Goal: Information Seeking & Learning: Find specific fact

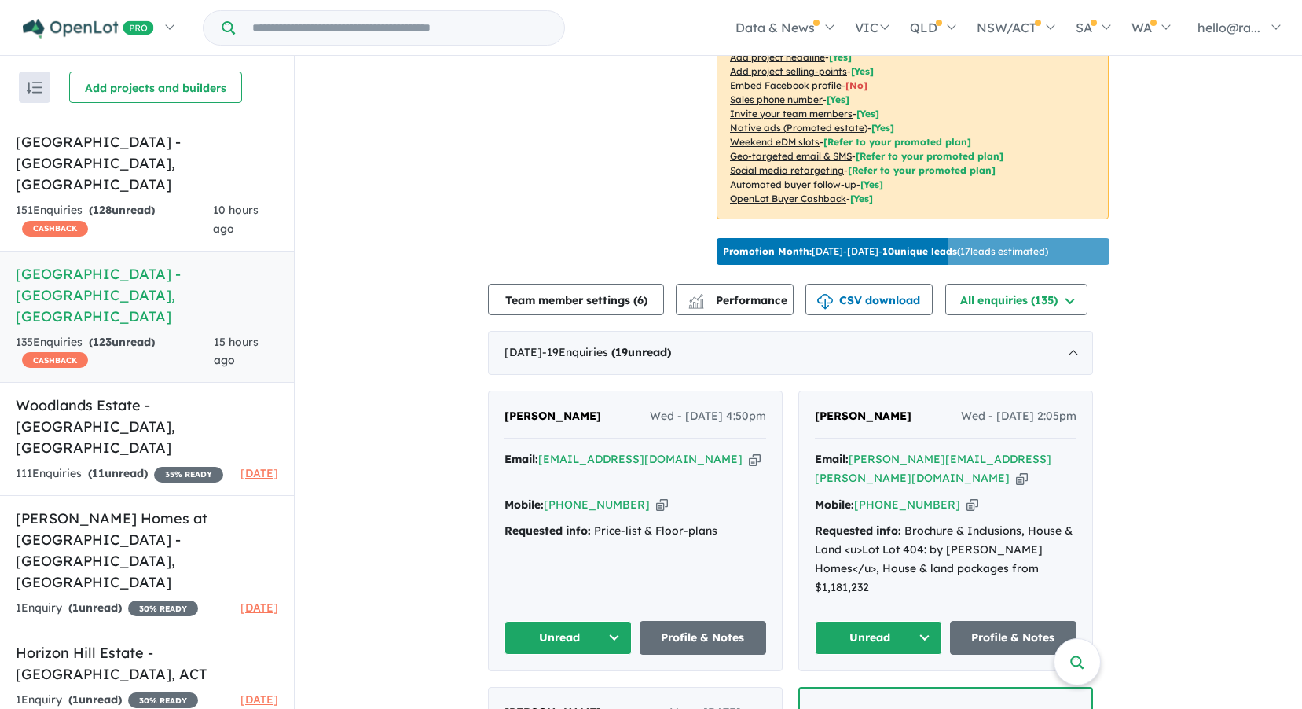
scroll to position [508, 0]
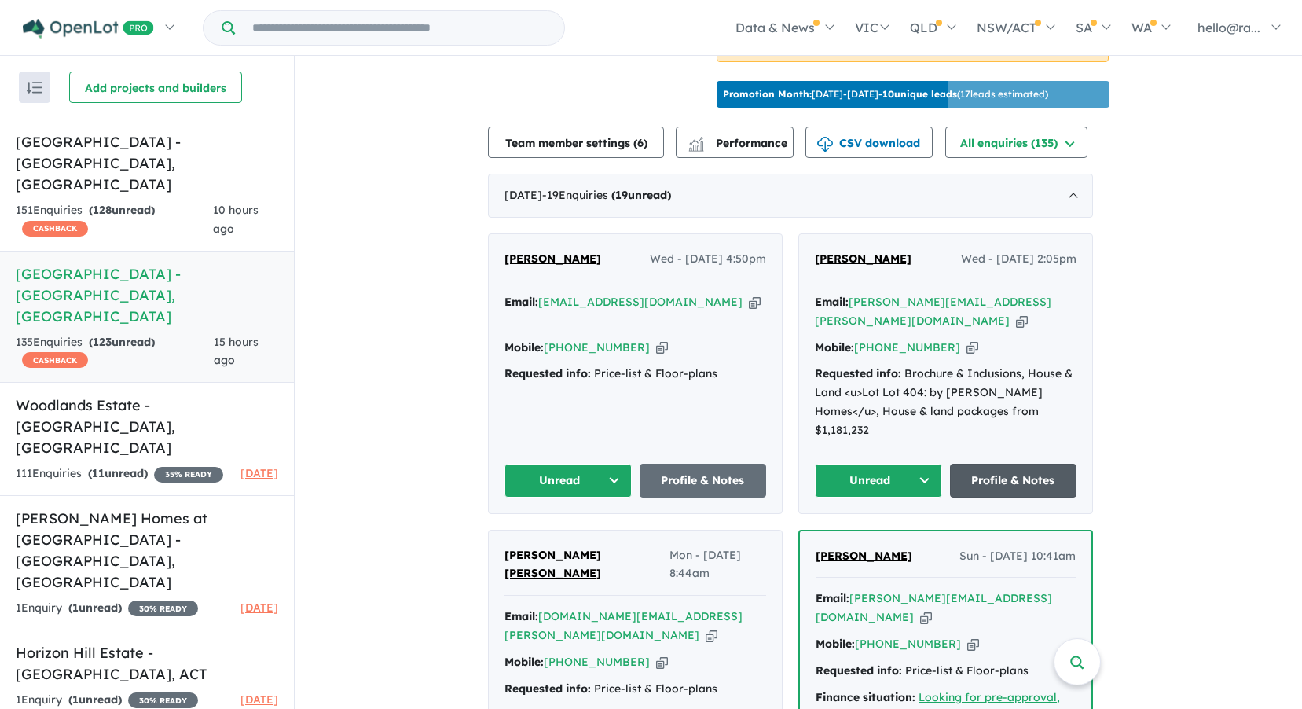
click at [985, 471] on link "Profile & Notes" at bounding box center [1013, 481] width 127 height 34
click at [749, 310] on icon "button" at bounding box center [755, 302] width 12 height 17
click at [656, 356] on icon "button" at bounding box center [662, 347] width 12 height 17
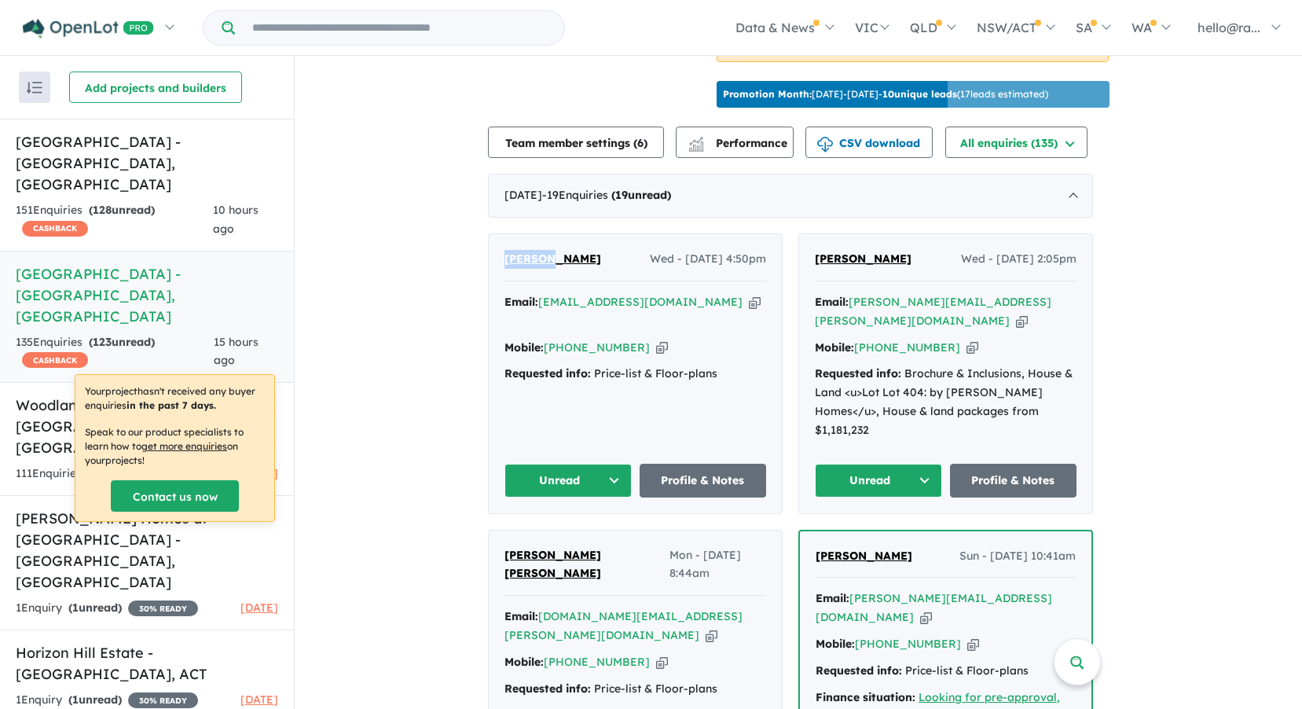
drag, startPoint x: 561, startPoint y: 288, endPoint x: 475, endPoint y: 286, distance: 86.5
drag, startPoint x: 475, startPoint y: 286, endPoint x: 528, endPoint y: 290, distance: 53.6
copy span "[PERSON_NAME]"
click at [749, 310] on icon "button" at bounding box center [755, 302] width 12 height 17
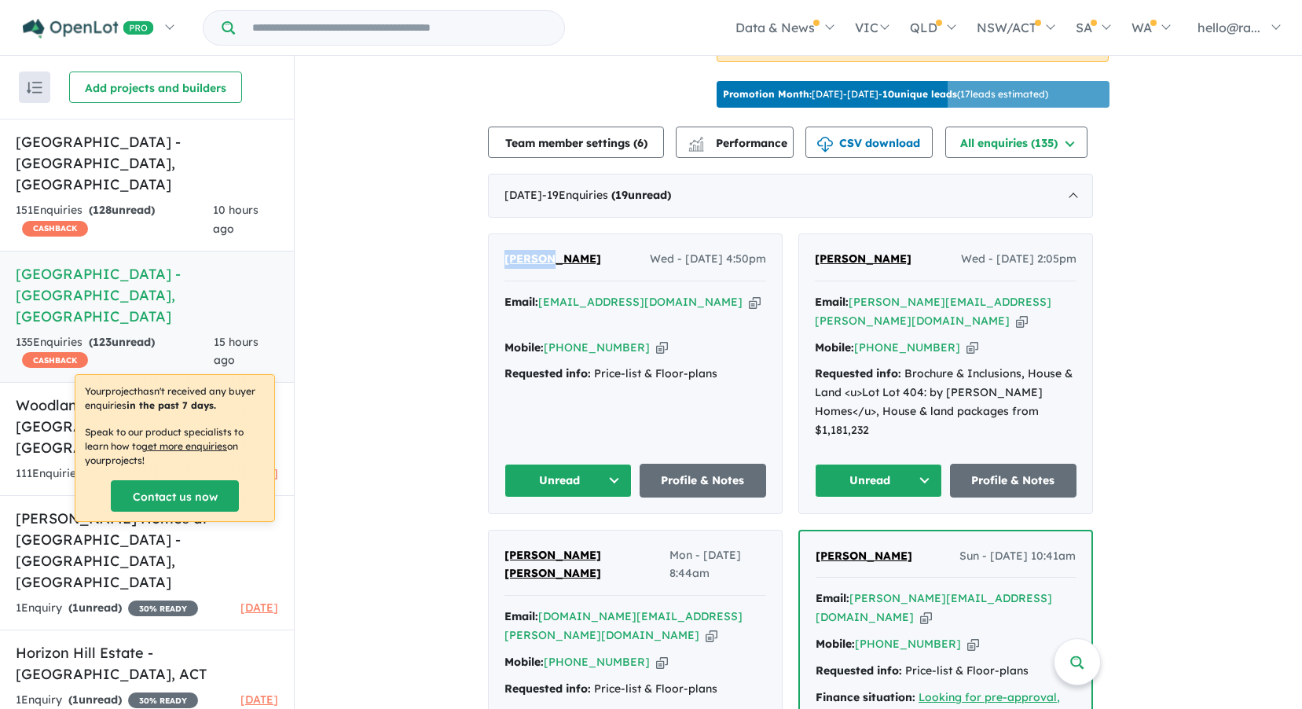
copy span "[PERSON_NAME]"
click at [656, 356] on icon "button" at bounding box center [662, 347] width 12 height 17
copy span "[PERSON_NAME]"
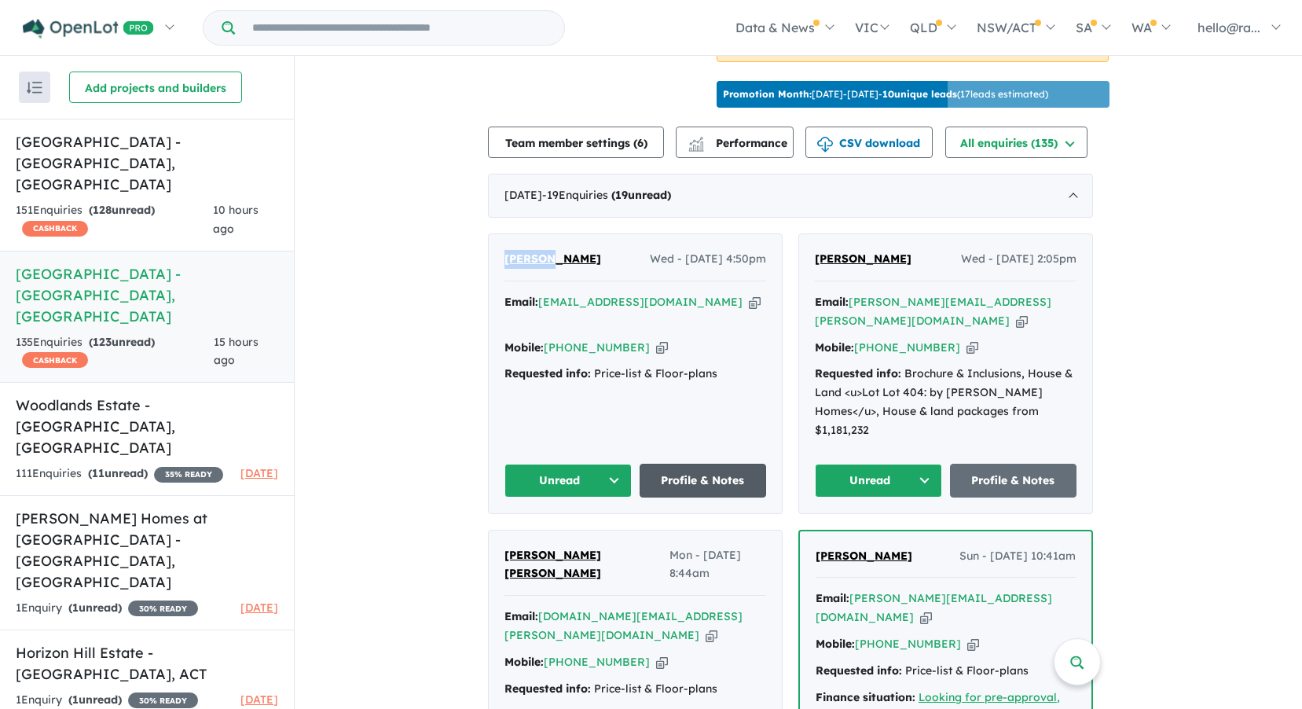
click at [692, 464] on link "Profile & Notes" at bounding box center [703, 481] width 127 height 34
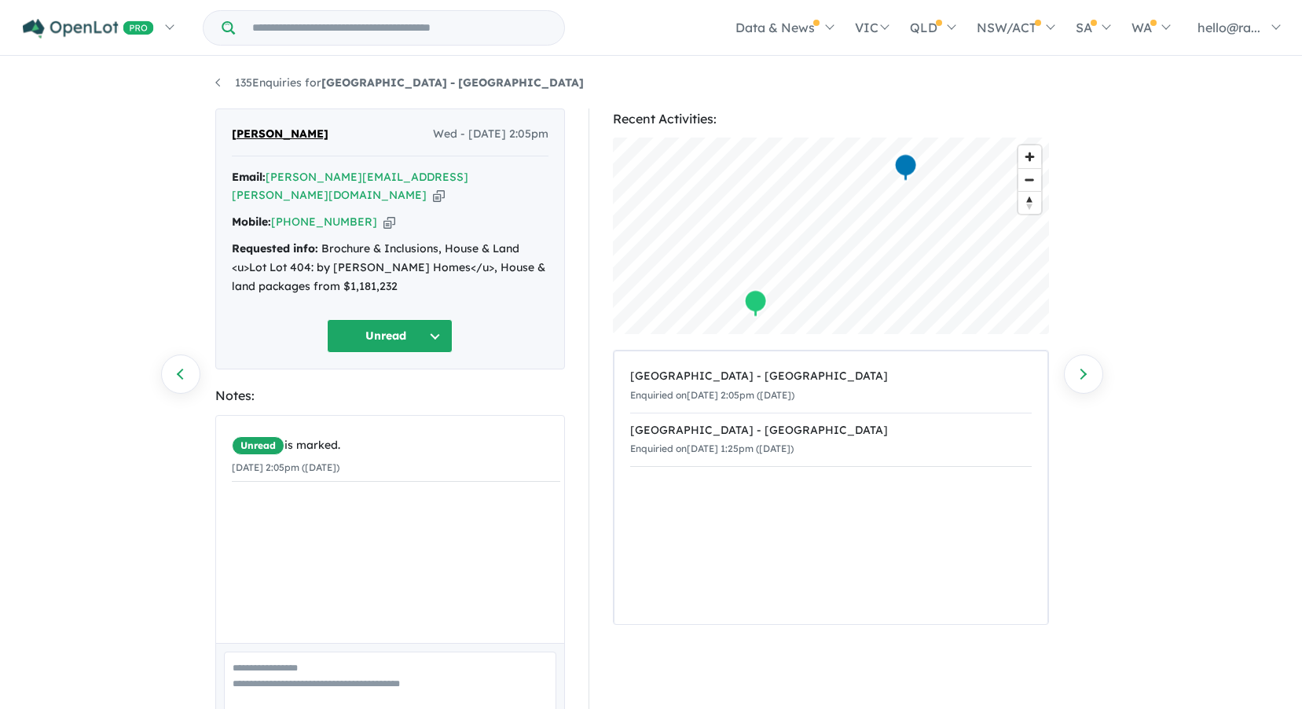
click at [433, 187] on icon "button" at bounding box center [439, 195] width 12 height 17
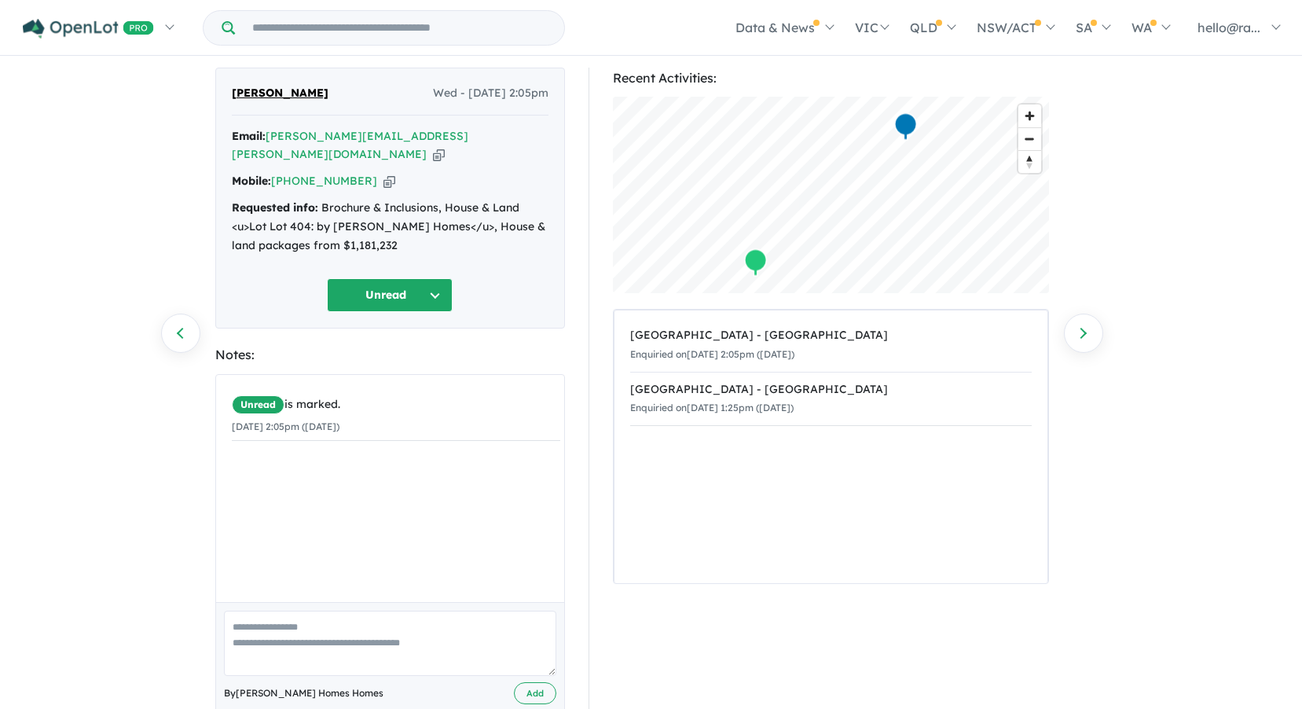
scroll to position [58, 0]
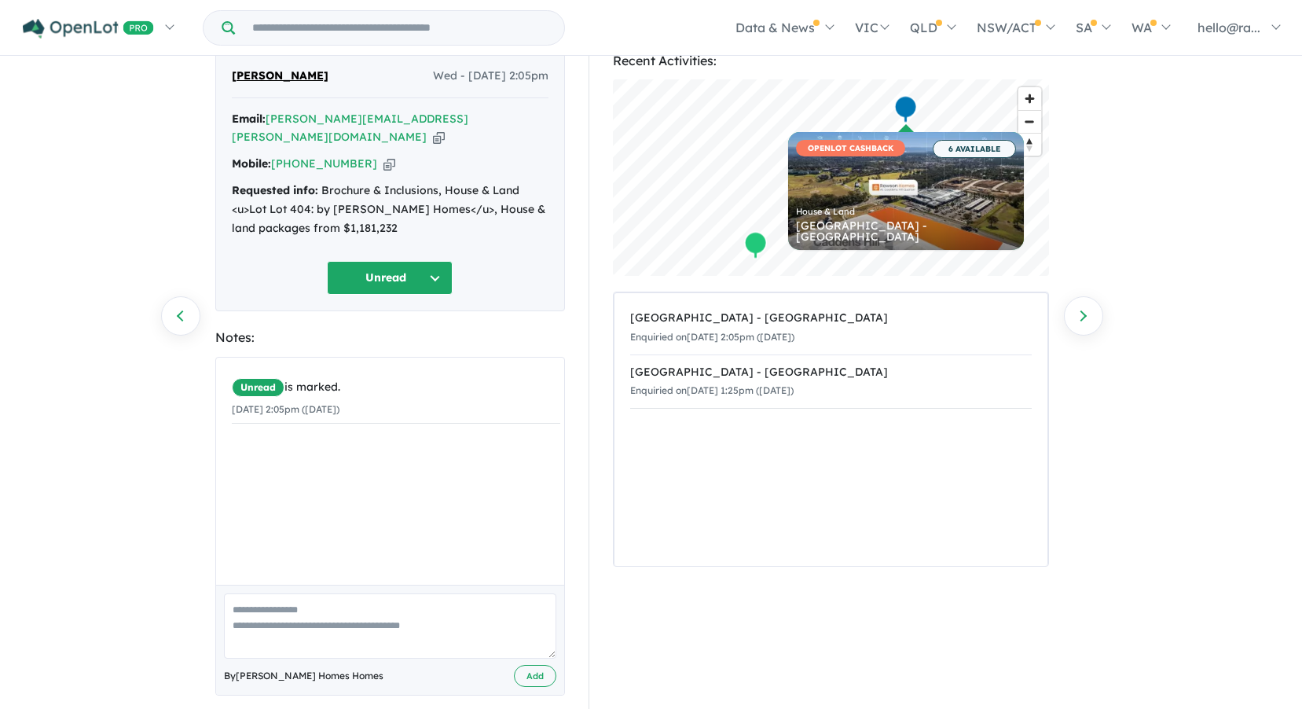
click at [433, 129] on icon "button" at bounding box center [439, 137] width 12 height 17
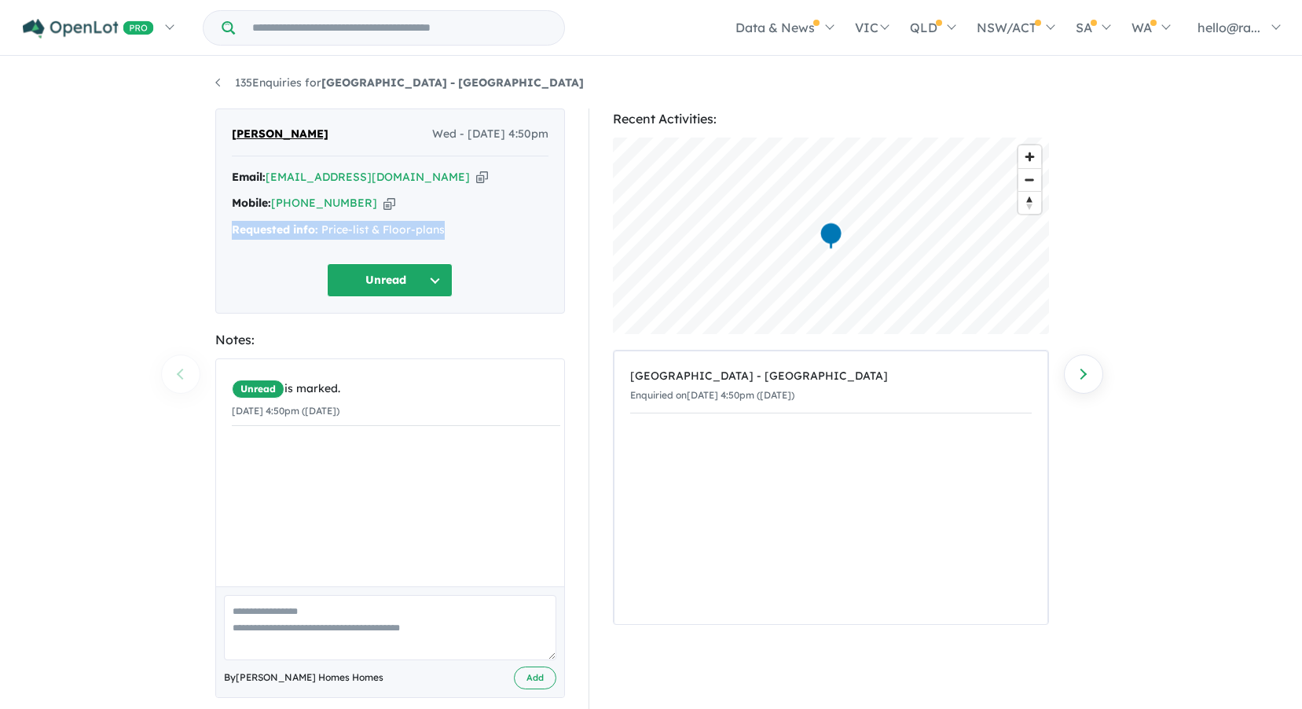
drag, startPoint x: 449, startPoint y: 226, endPoint x: 231, endPoint y: 229, distance: 218.5
click at [232, 229] on div "Requested info: Price-list & Floor-plans" at bounding box center [390, 230] width 317 height 19
drag, startPoint x: 231, startPoint y: 229, endPoint x: 241, endPoint y: 233, distance: 10.9
copy div "Requested info: Price-list & Floor-plans"
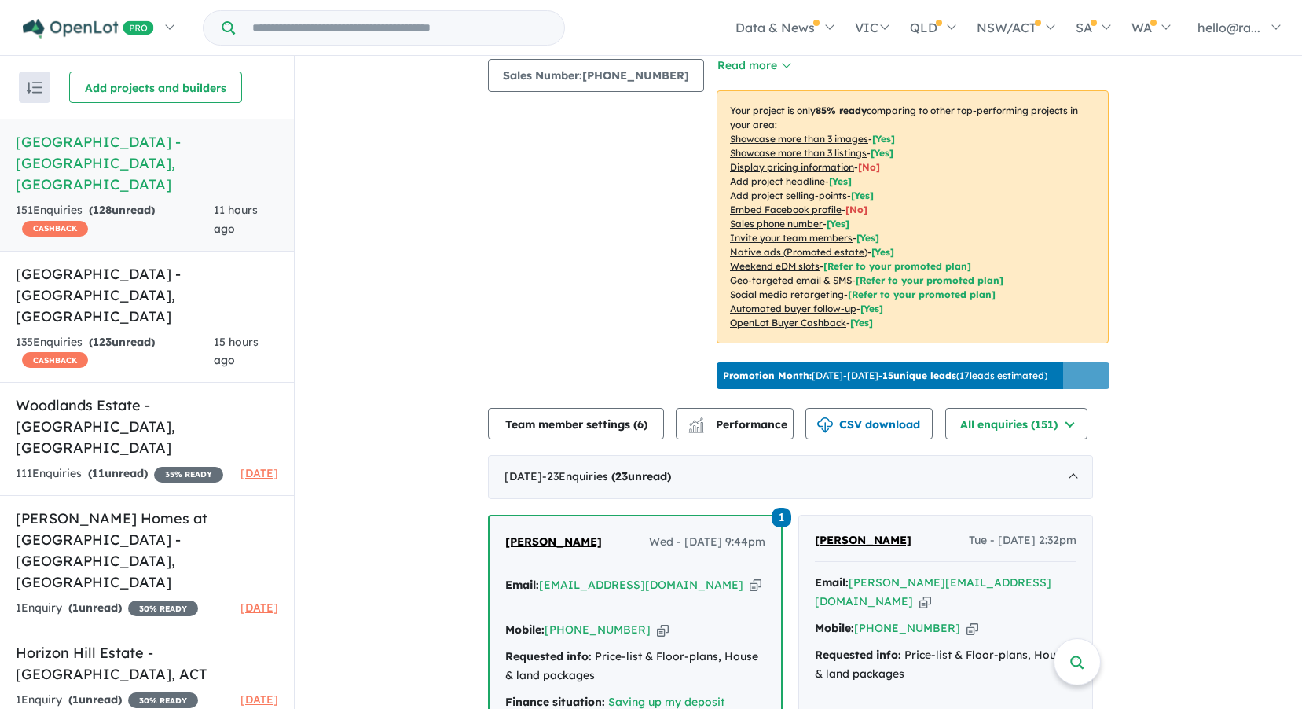
scroll to position [487, 0]
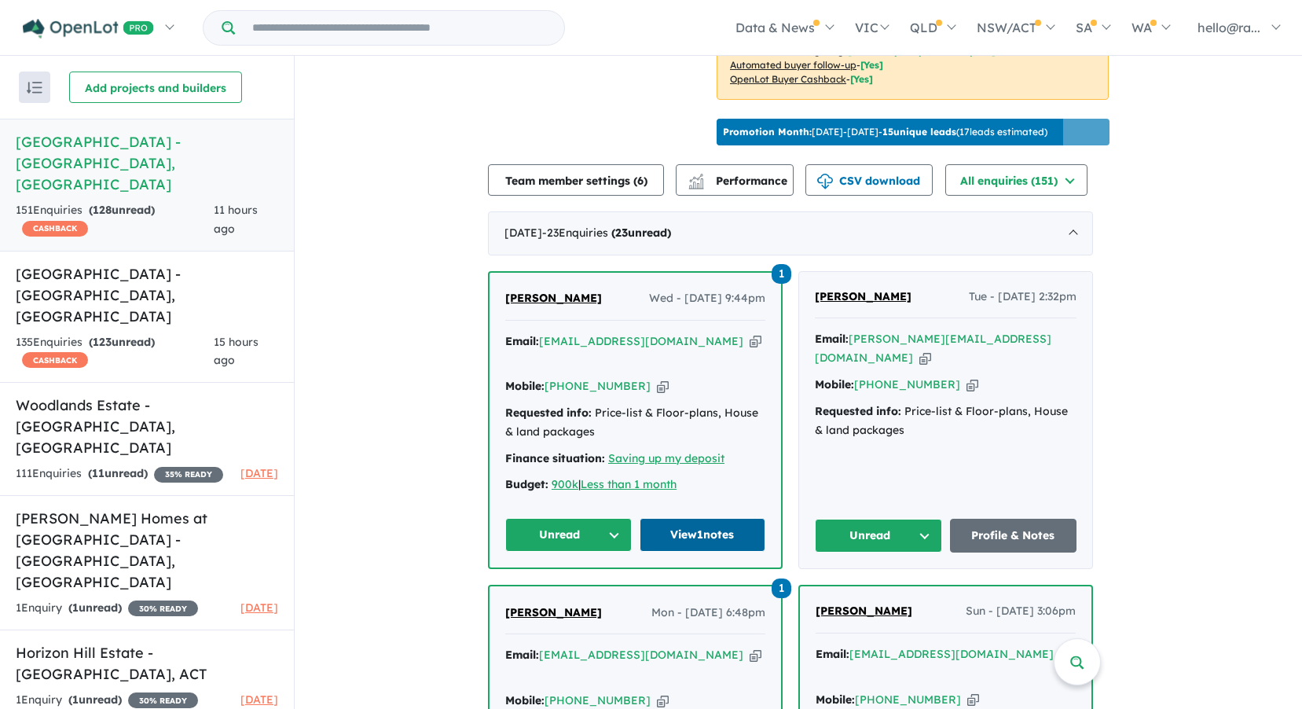
click at [706, 518] on link "View 1 notes" at bounding box center [703, 535] width 127 height 34
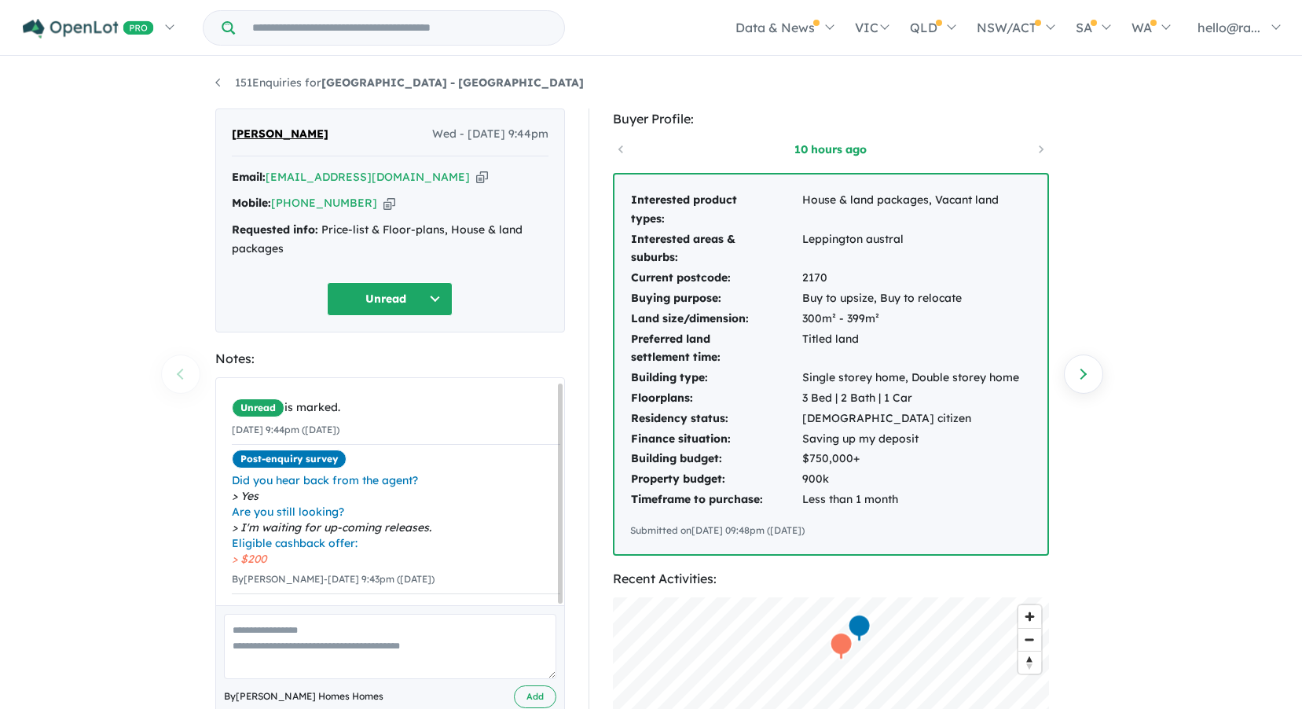
scroll to position [5, 0]
click at [476, 174] on icon "button" at bounding box center [482, 177] width 12 height 17
drag, startPoint x: 390, startPoint y: 548, endPoint x: 227, endPoint y: 471, distance: 180.0
click at [227, 471] on div "Unread is marked. 27/08/2025 9:44pm (Wednesday) Post-enquiry survey Did you hea…" at bounding box center [396, 494] width 360 height 232
drag, startPoint x: 227, startPoint y: 471, endPoint x: 281, endPoint y: 516, distance: 70.2
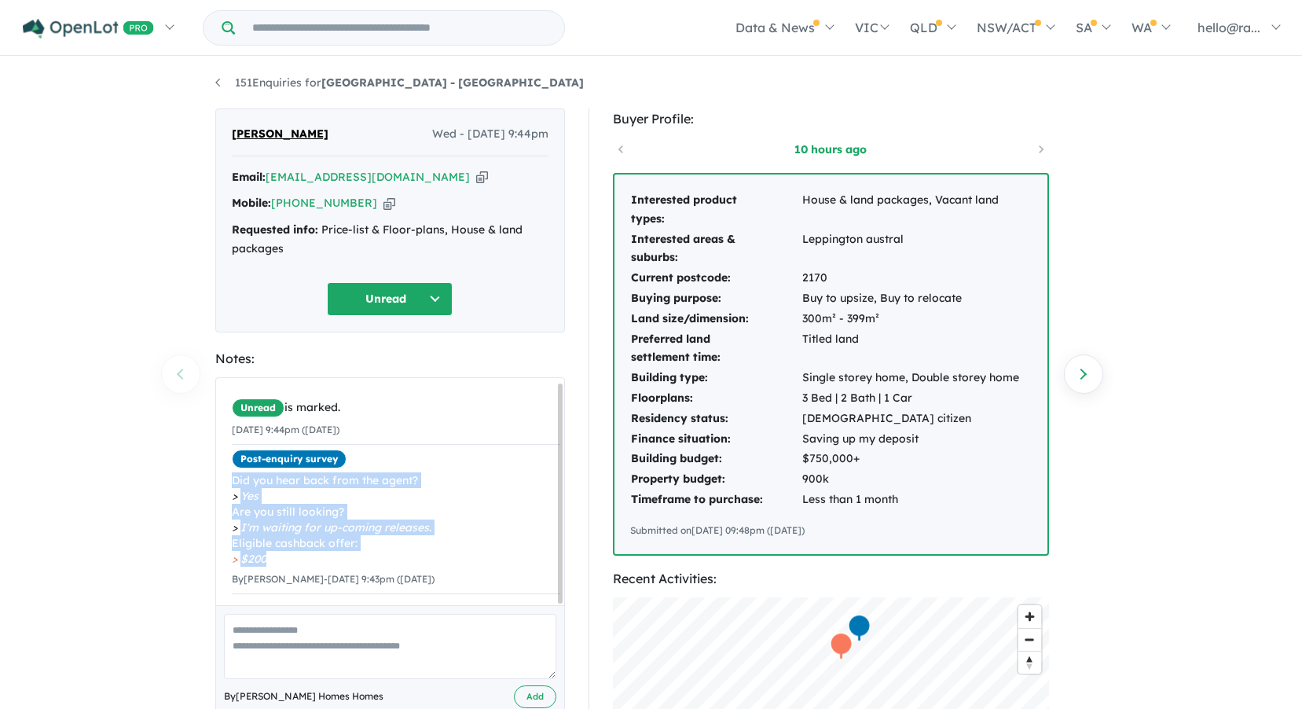
copy div "Did you hear back from the agent? Yes Are you still looking? I'm waiting for up…"
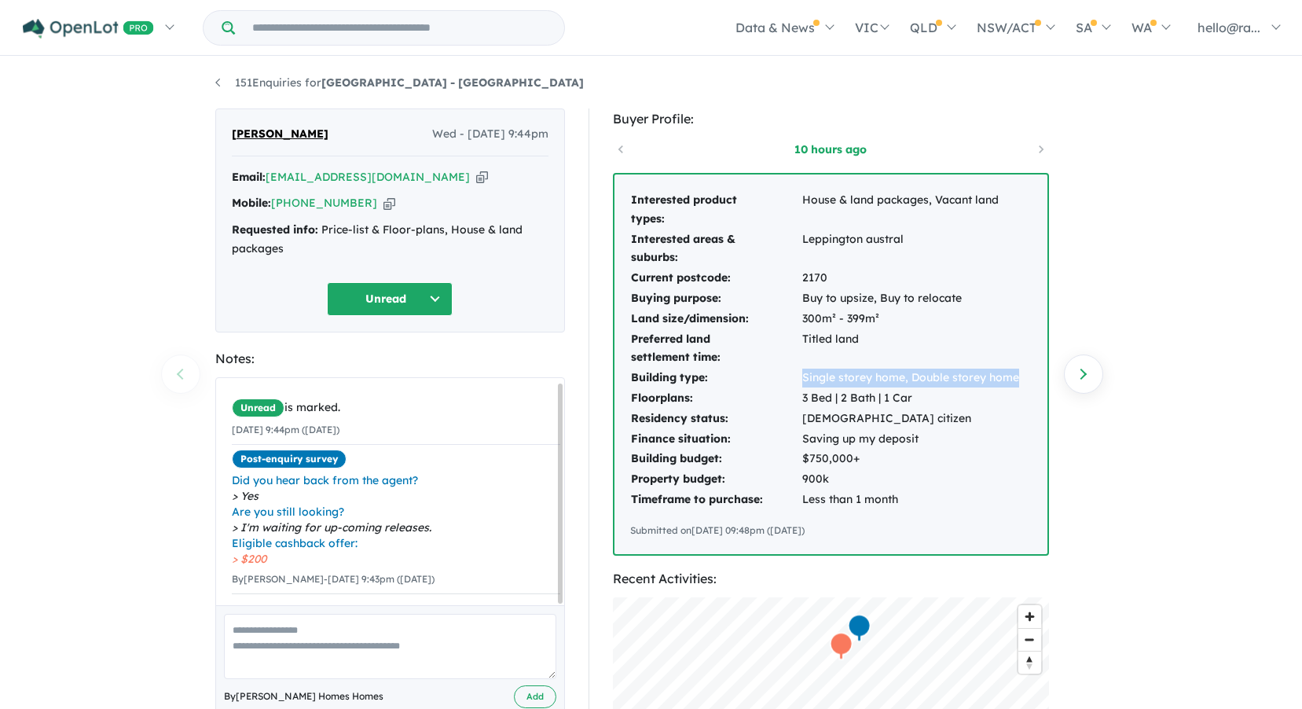
drag, startPoint x: 791, startPoint y: 376, endPoint x: 1016, endPoint y: 380, distance: 224.8
click at [1016, 380] on tr "Building type: Single storey home, Double storey home" at bounding box center [825, 378] width 390 height 20
drag, startPoint x: 1016, startPoint y: 380, endPoint x: 958, endPoint y: 369, distance: 59.3
drag, startPoint x: 958, startPoint y: 369, endPoint x: 908, endPoint y: 395, distance: 56.9
click at [908, 395] on td "3 Bed | 2 Bath | 1 Car" at bounding box center [911, 398] width 218 height 20
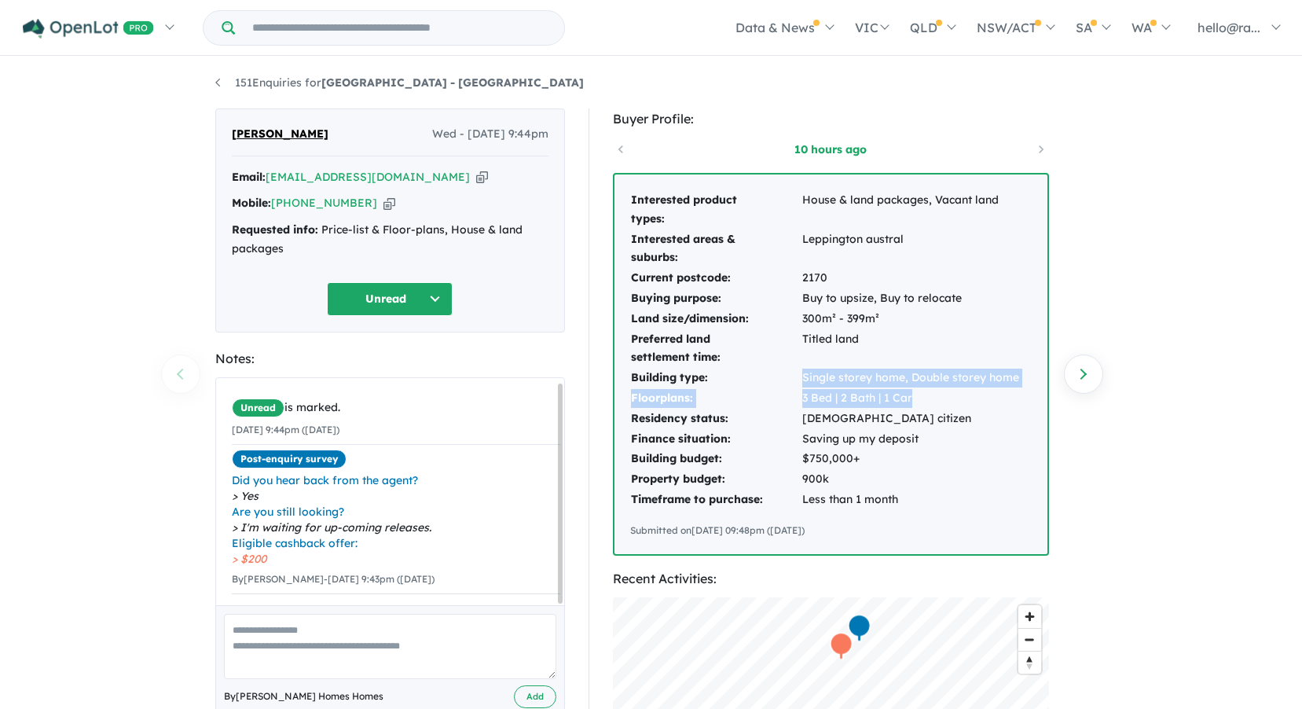
drag, startPoint x: 915, startPoint y: 398, endPoint x: 805, endPoint y: 377, distance: 112.8
click at [805, 377] on tbody "Interested product types: House & land packages, Vacant land Interested areas &…" at bounding box center [825, 350] width 390 height 320
drag, startPoint x: 805, startPoint y: 377, endPoint x: 817, endPoint y: 383, distance: 14.1
copy tbody "Single storey home, Double storey home Floorplans: 3 Bed | 2 Bath | 1 Car"
